Goal: Navigation & Orientation: Find specific page/section

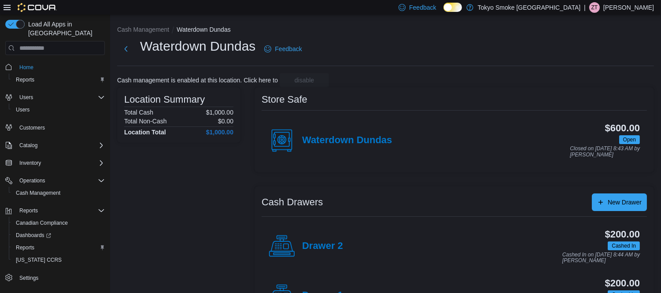
click at [630, 10] on p "[PERSON_NAME]" at bounding box center [628, 7] width 51 height 11
click at [601, 81] on span "Sign Out" at bounding box center [597, 83] width 24 height 9
